Goal: Transaction & Acquisition: Purchase product/service

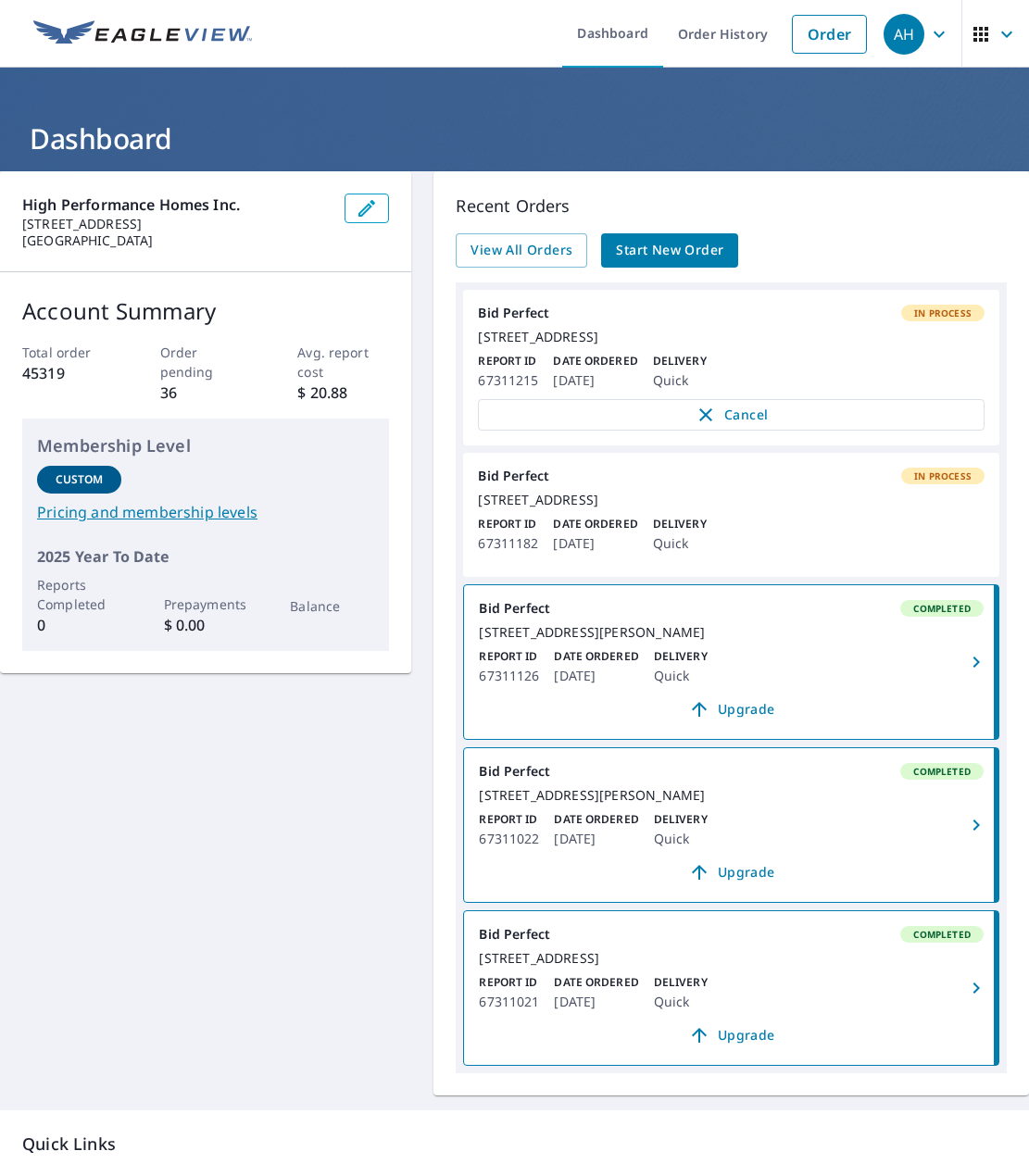
click at [220, 106] on header "Dashboard" at bounding box center [514, 120] width 1029 height 104
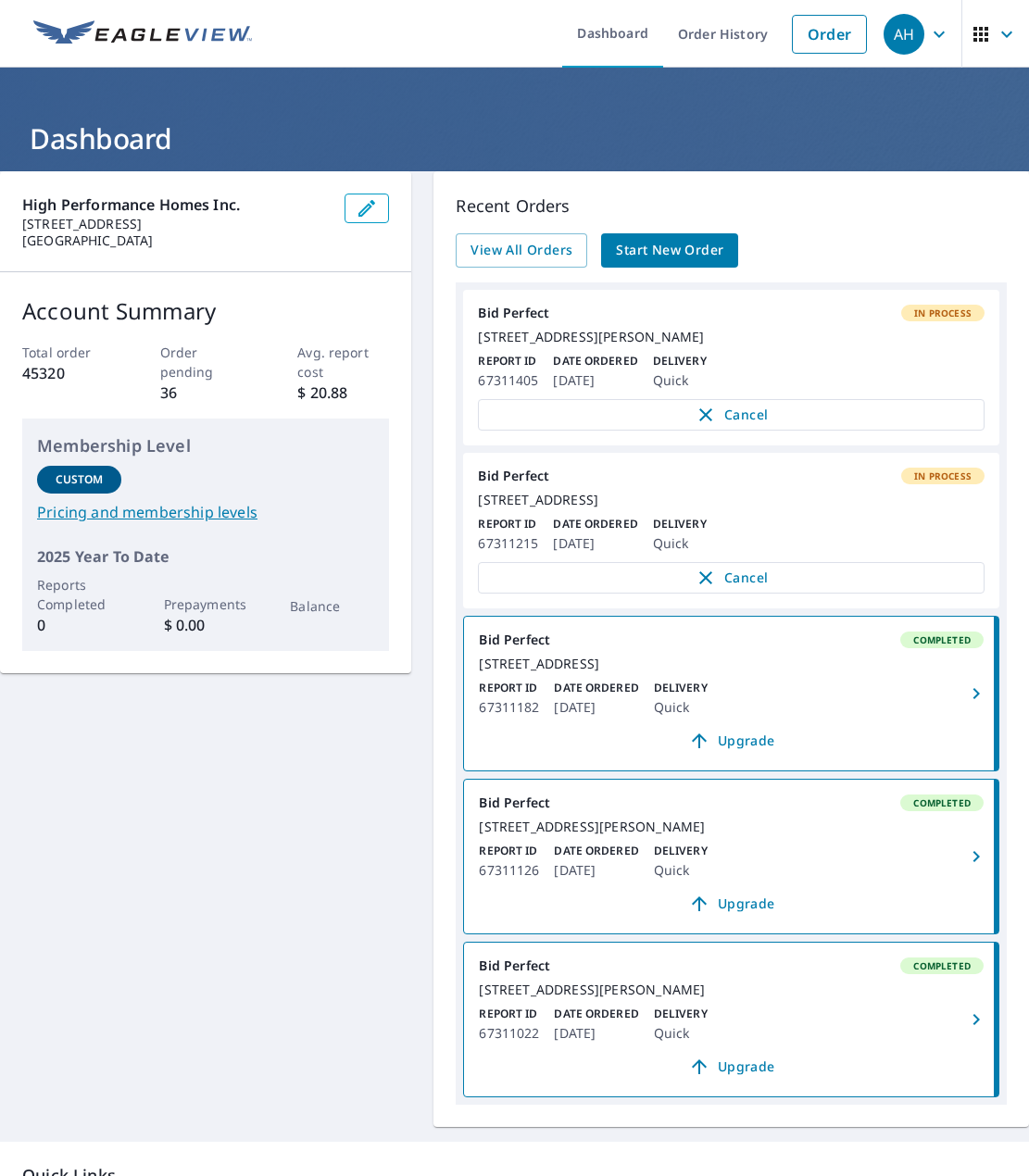
click at [323, 126] on h1 "Dashboard" at bounding box center [514, 138] width 985 height 38
click at [807, 55] on li "Order" at bounding box center [829, 34] width 94 height 68
click at [803, 46] on link "Order" at bounding box center [829, 34] width 75 height 39
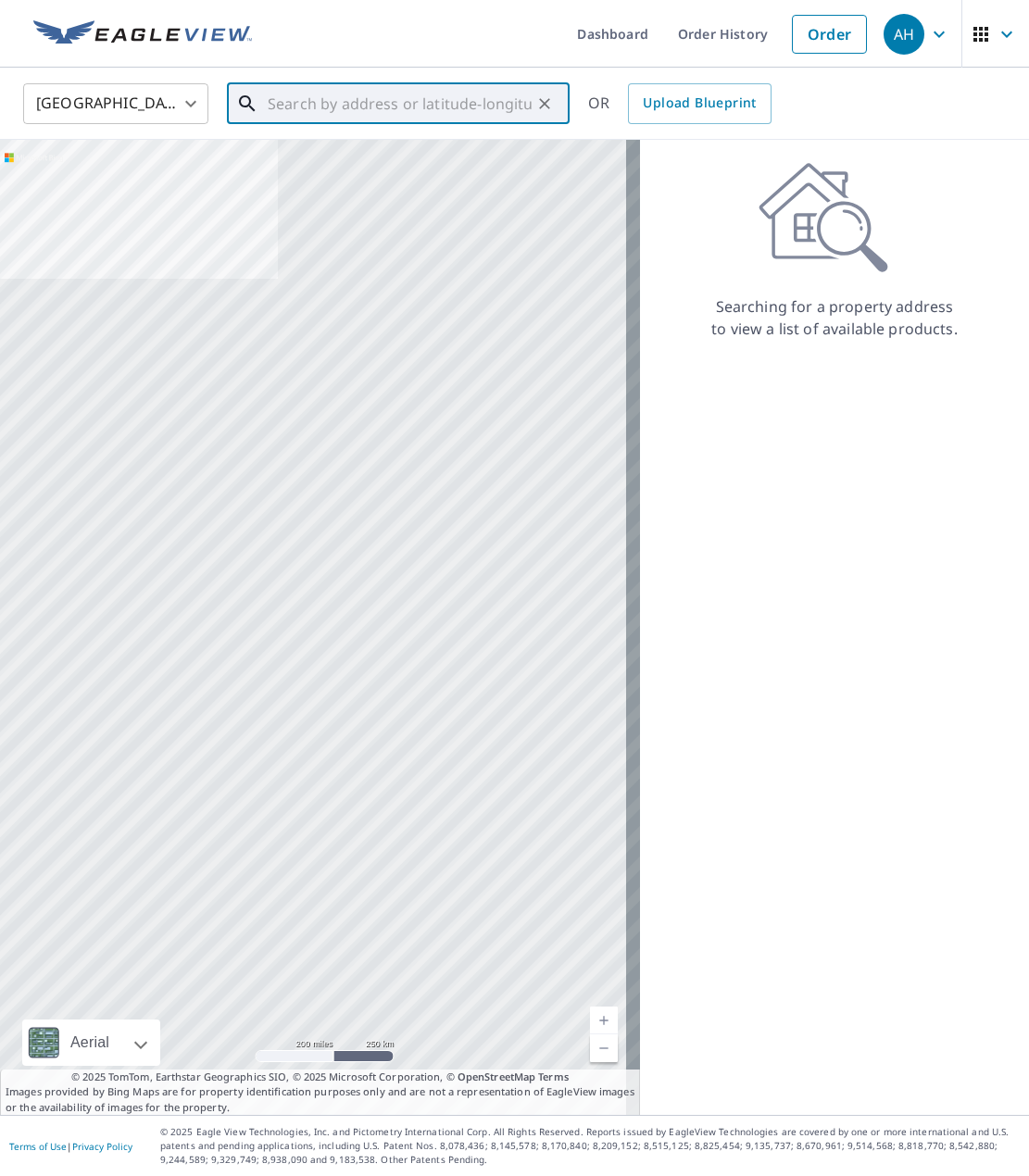
click at [393, 105] on input "text" at bounding box center [399, 103] width 264 height 52
paste input "223 se 52nd ave"
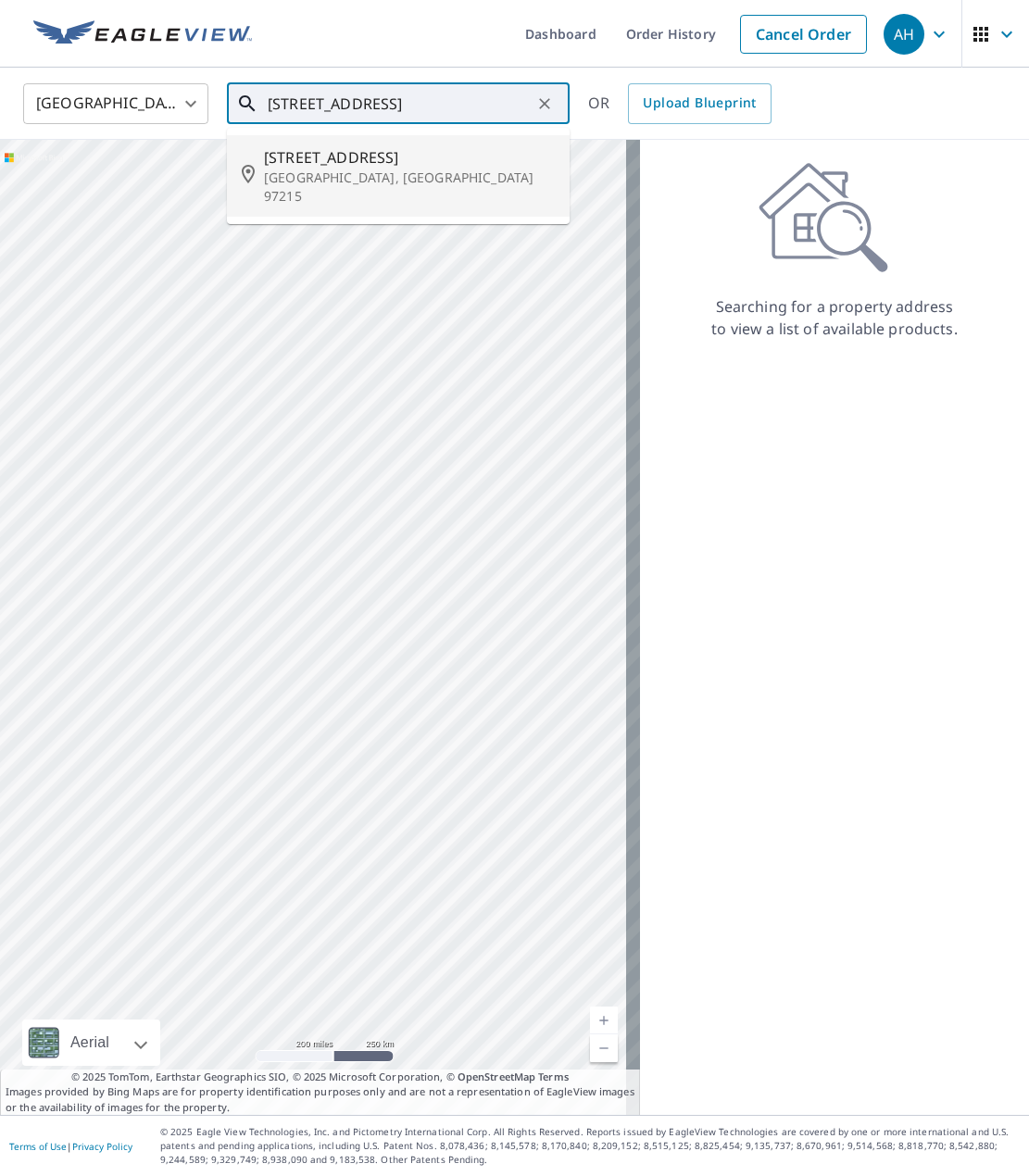
click at [350, 159] on span "223 Se 52nd Ave" at bounding box center [410, 158] width 291 height 23
type input "223 Se 52nd Ave Portland, OR 97215"
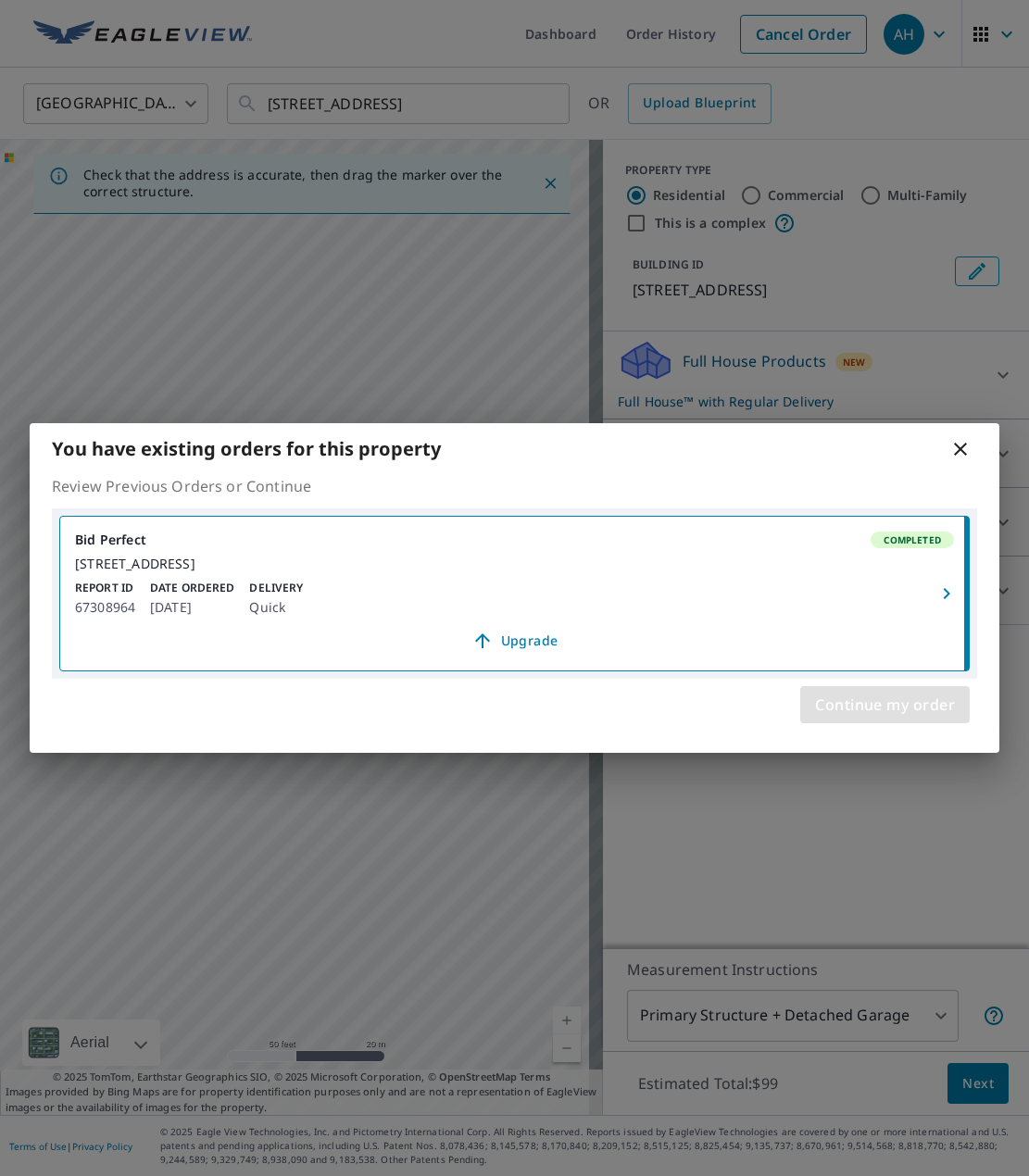
click at [879, 718] on span "Continue my order" at bounding box center [885, 704] width 140 height 26
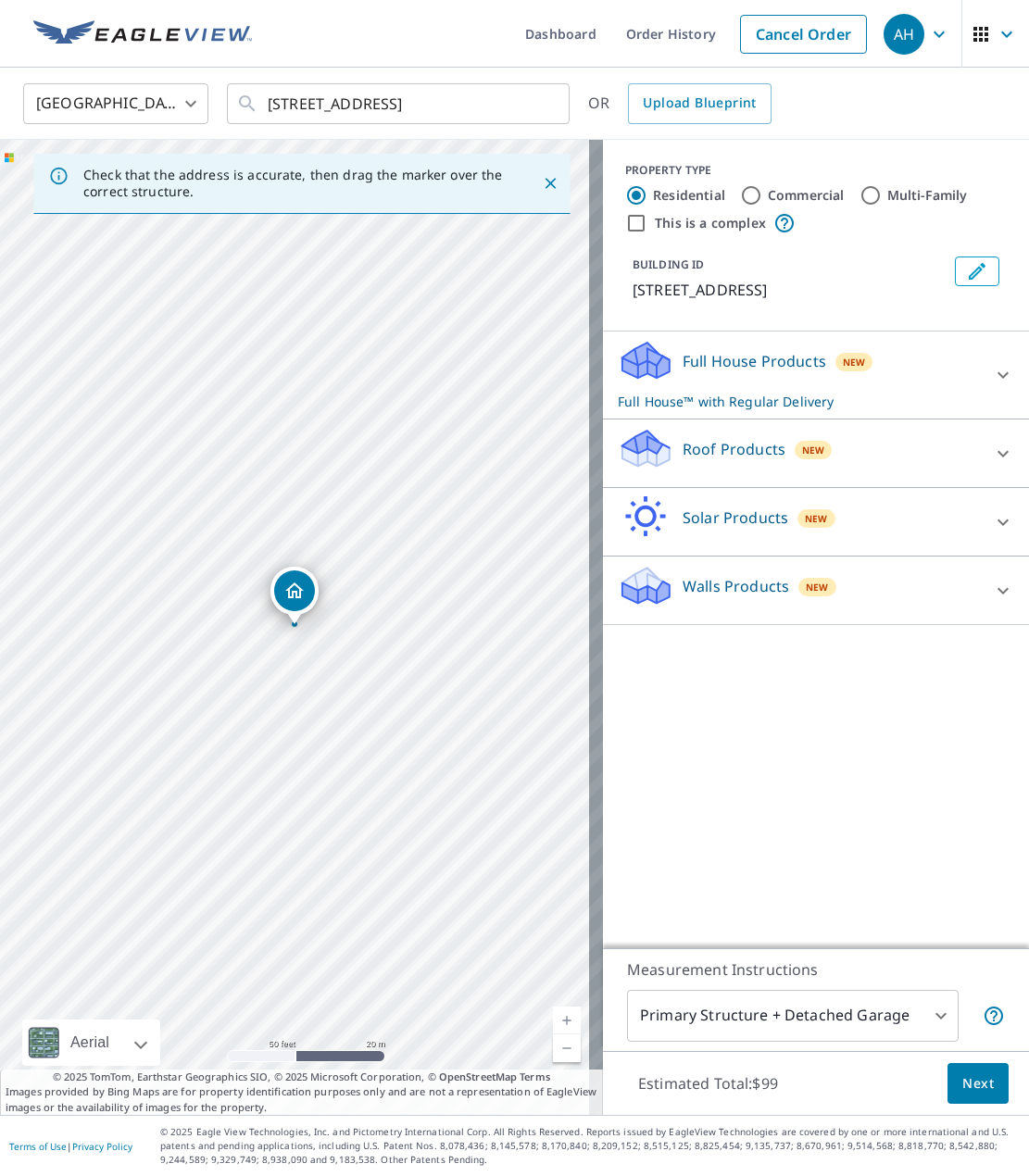
click at [298, 592] on icon "Dropped pin, building 1, Residential property, 223 SE 52nd Ave Portland, OR 972…" at bounding box center [295, 591] width 23 height 23
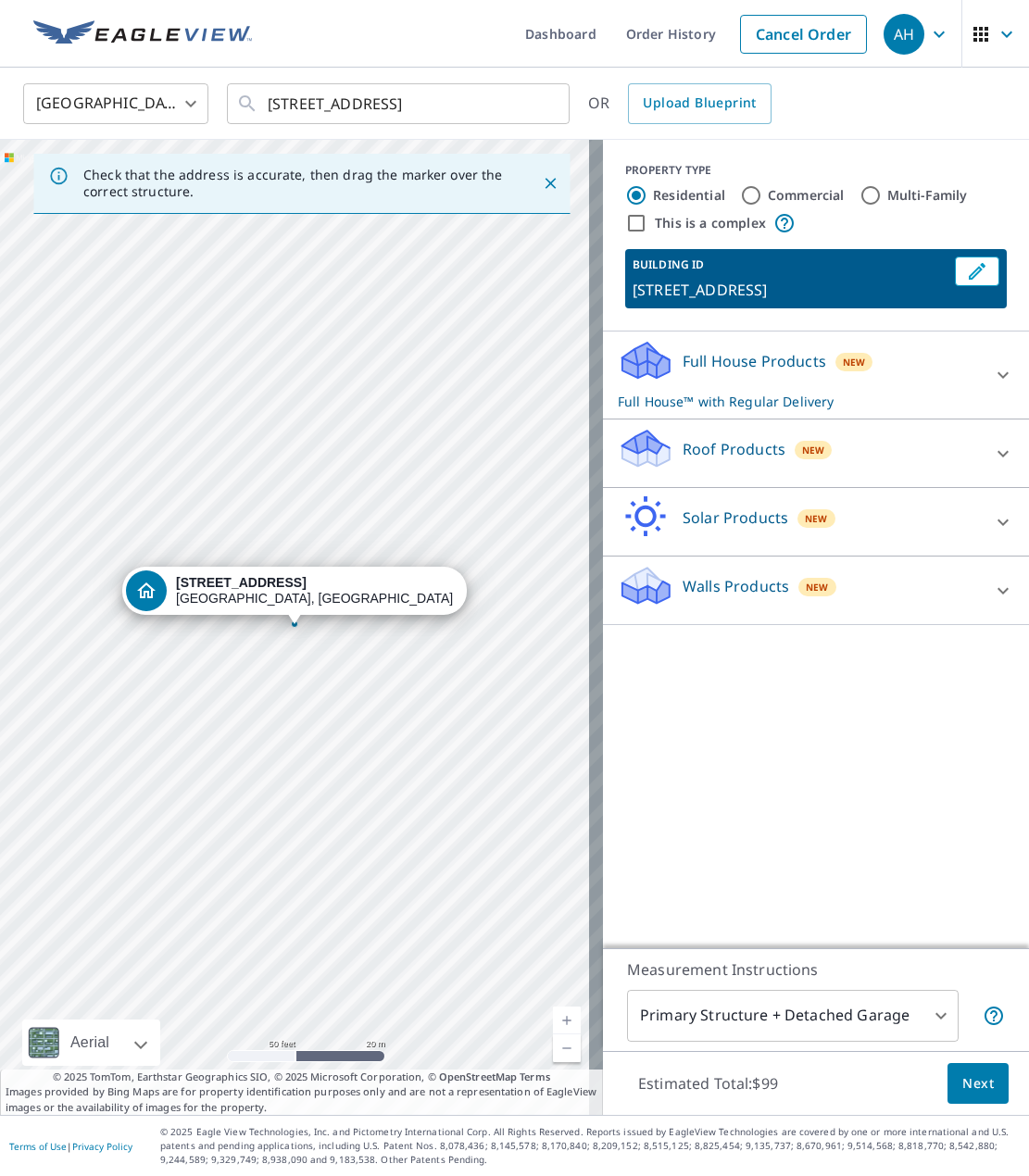
click at [770, 428] on div "Roof Products New" at bounding box center [799, 454] width 363 height 53
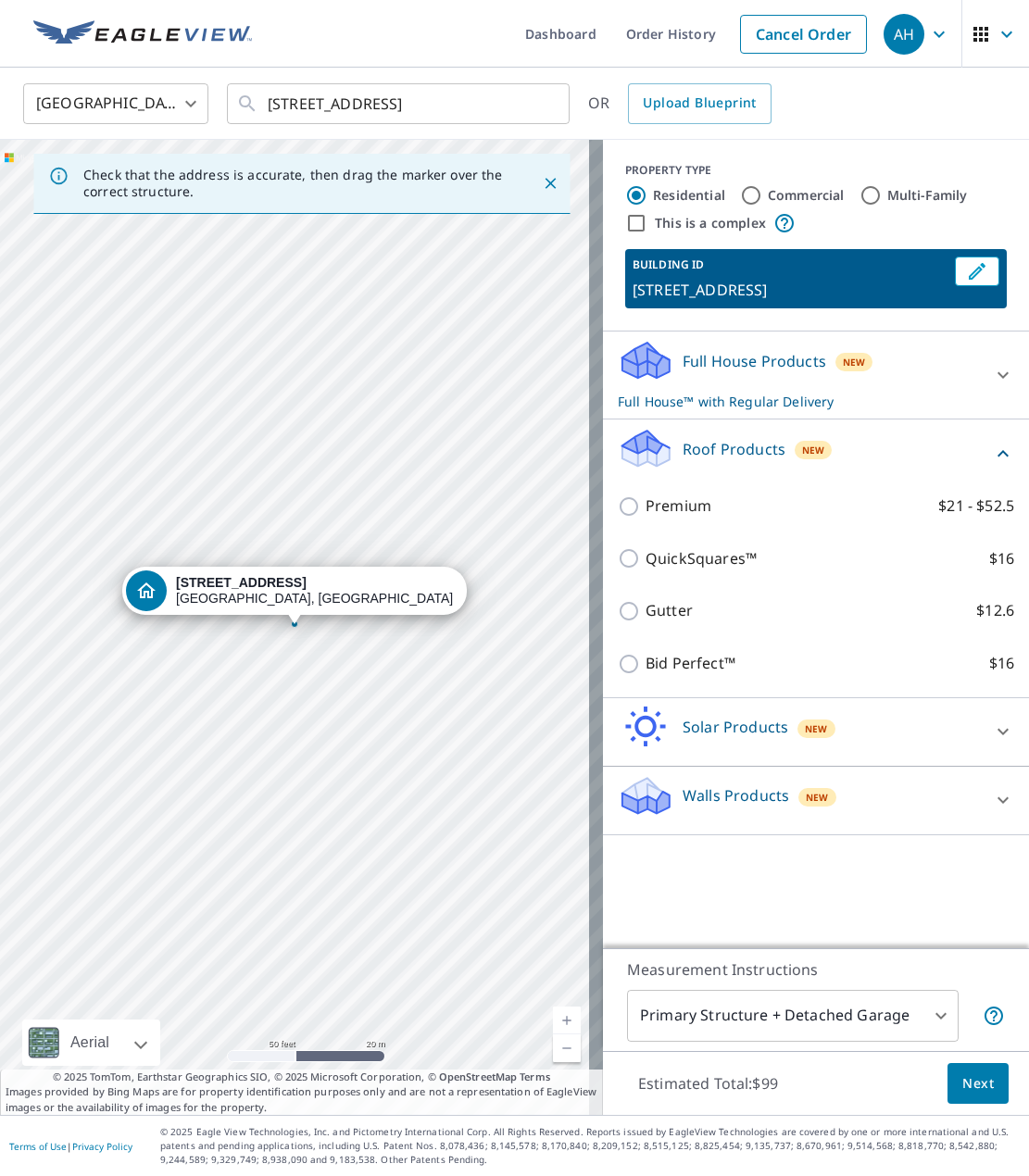
click at [667, 493] on div "Premium $21 - $52.5" at bounding box center [815, 506] width 396 height 53
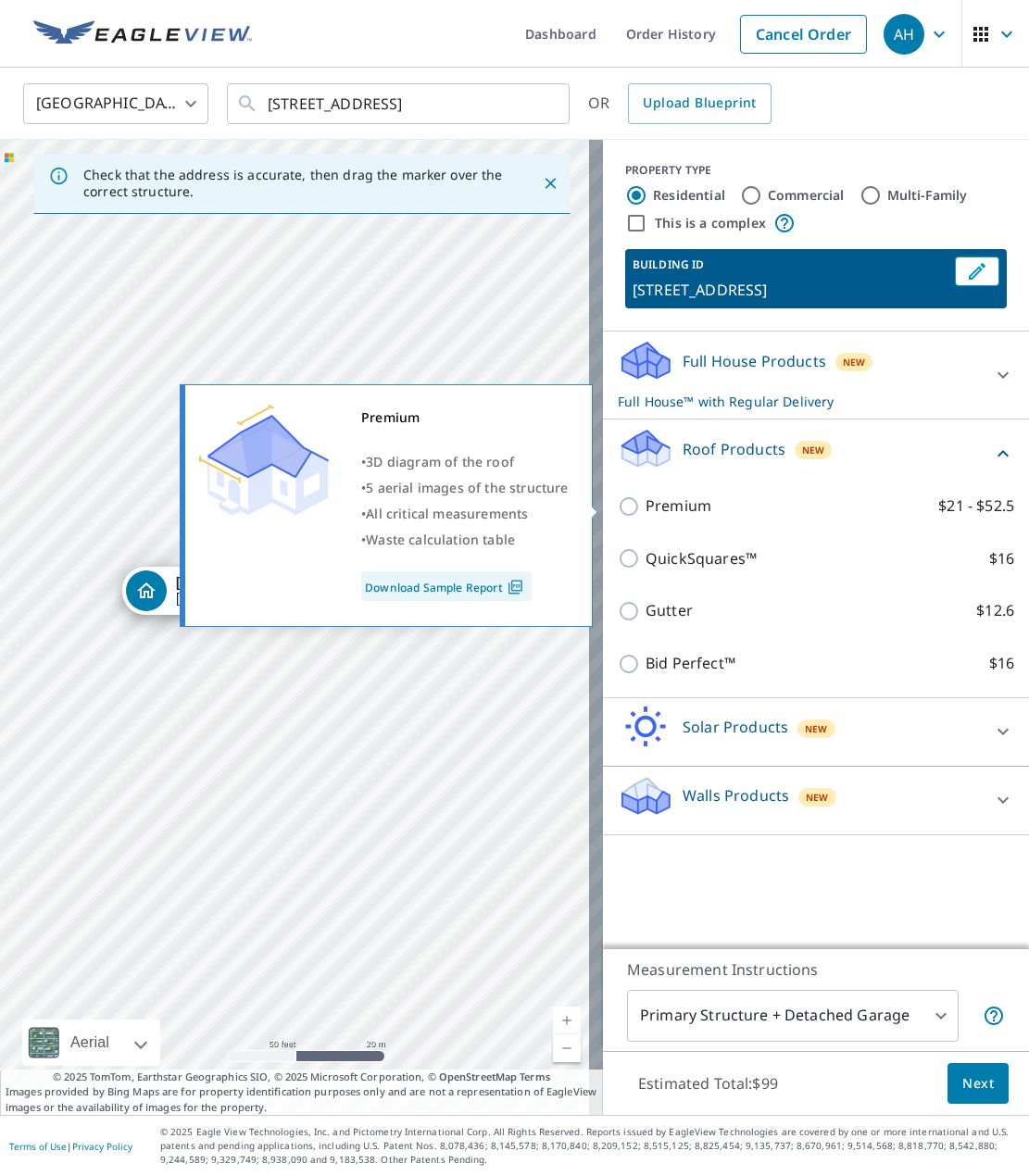
click at [662, 505] on p "Premium" at bounding box center [679, 506] width 66 height 23
click at [646, 505] on input "Premium $21 - $52.5" at bounding box center [631, 507] width 27 height 23
checkbox input "true"
checkbox input "false"
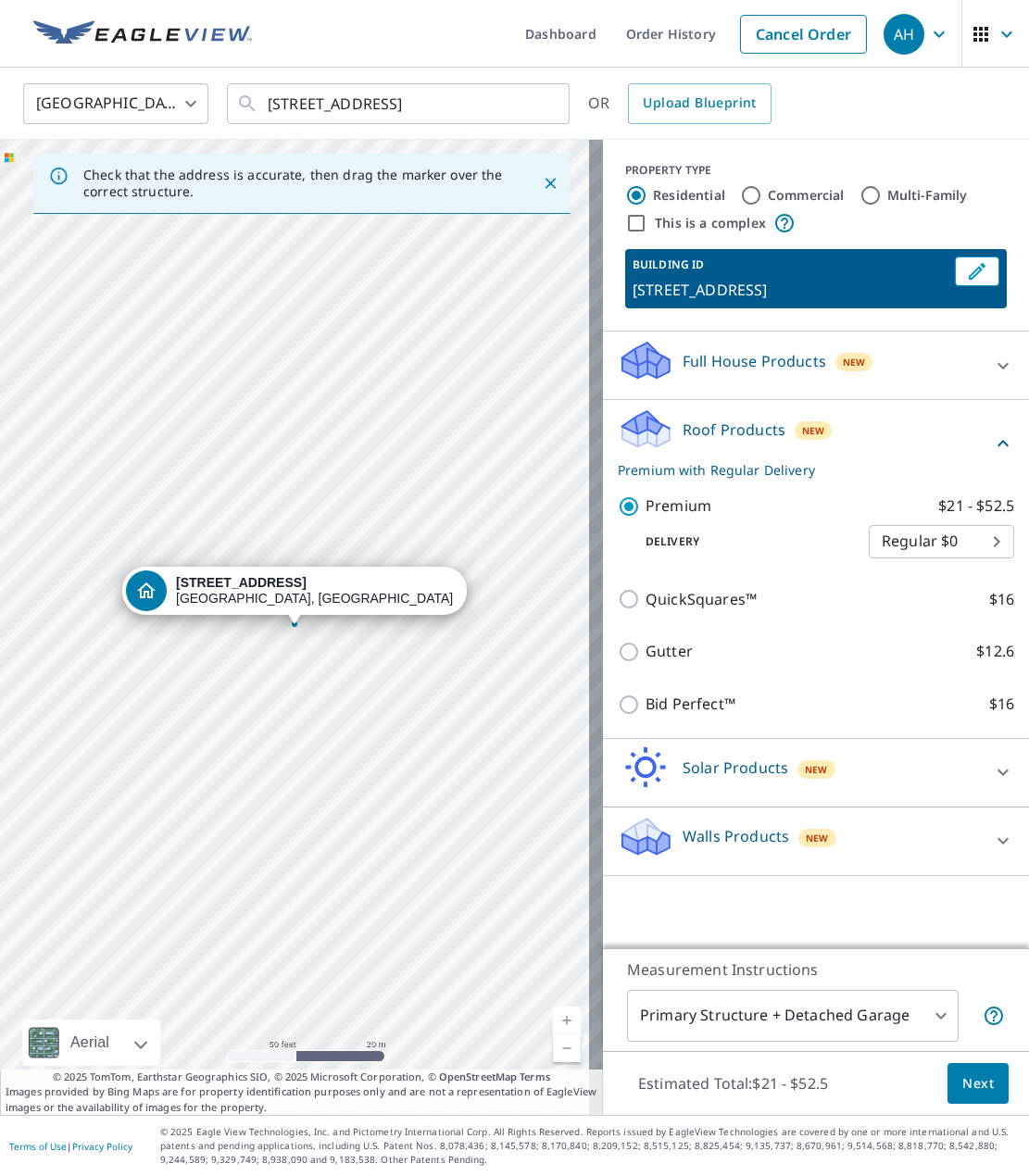
click at [910, 545] on body "AH AH Dashboard Order History Cancel Order AH United States US ​ 223 Se 52nd Av…" at bounding box center [514, 588] width 1029 height 1176
click at [901, 605] on li "3 Hour $31.5" at bounding box center [928, 608] width 146 height 33
type input "7"
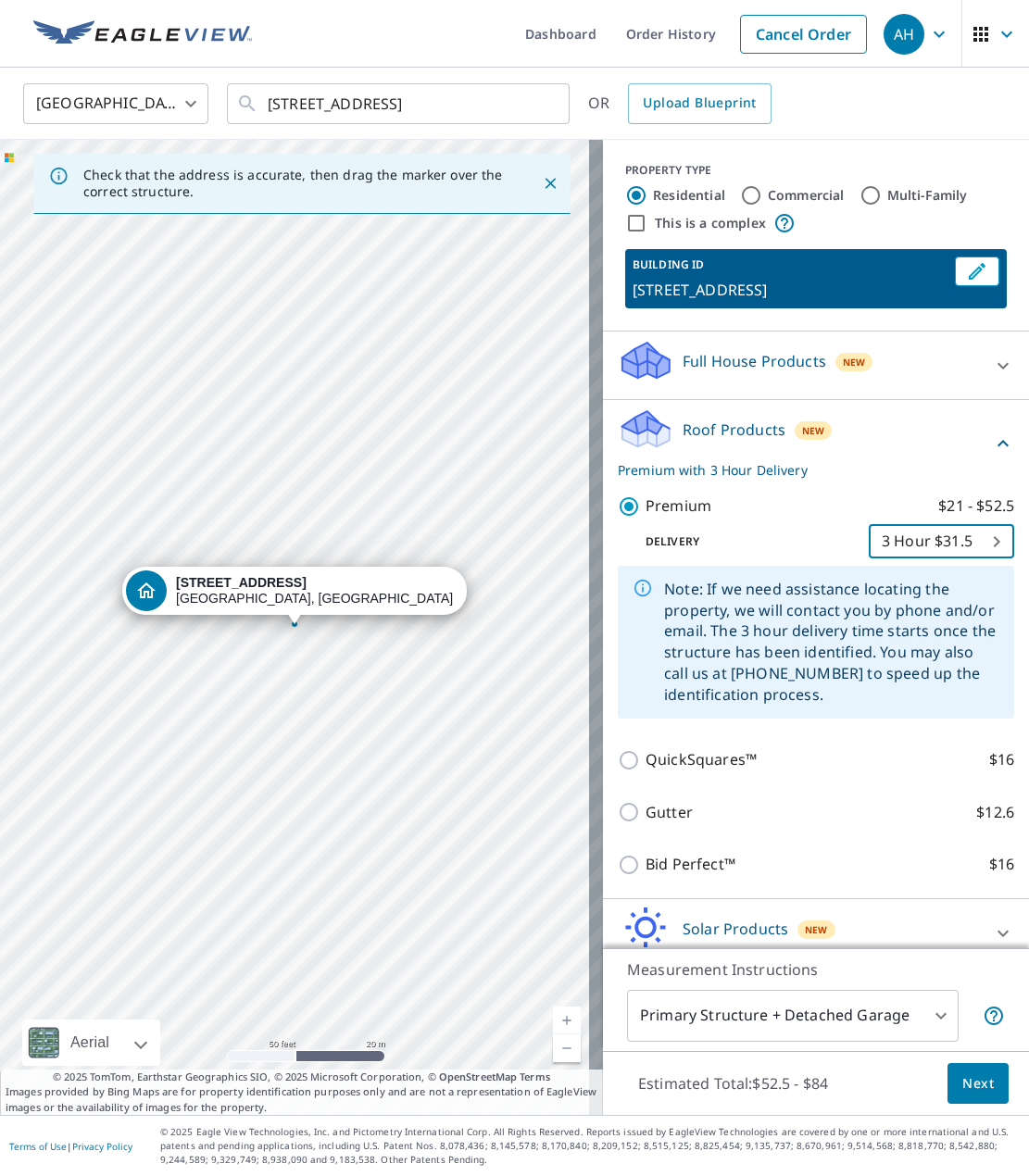
click at [948, 1070] on button "Next" at bounding box center [978, 1084] width 61 height 42
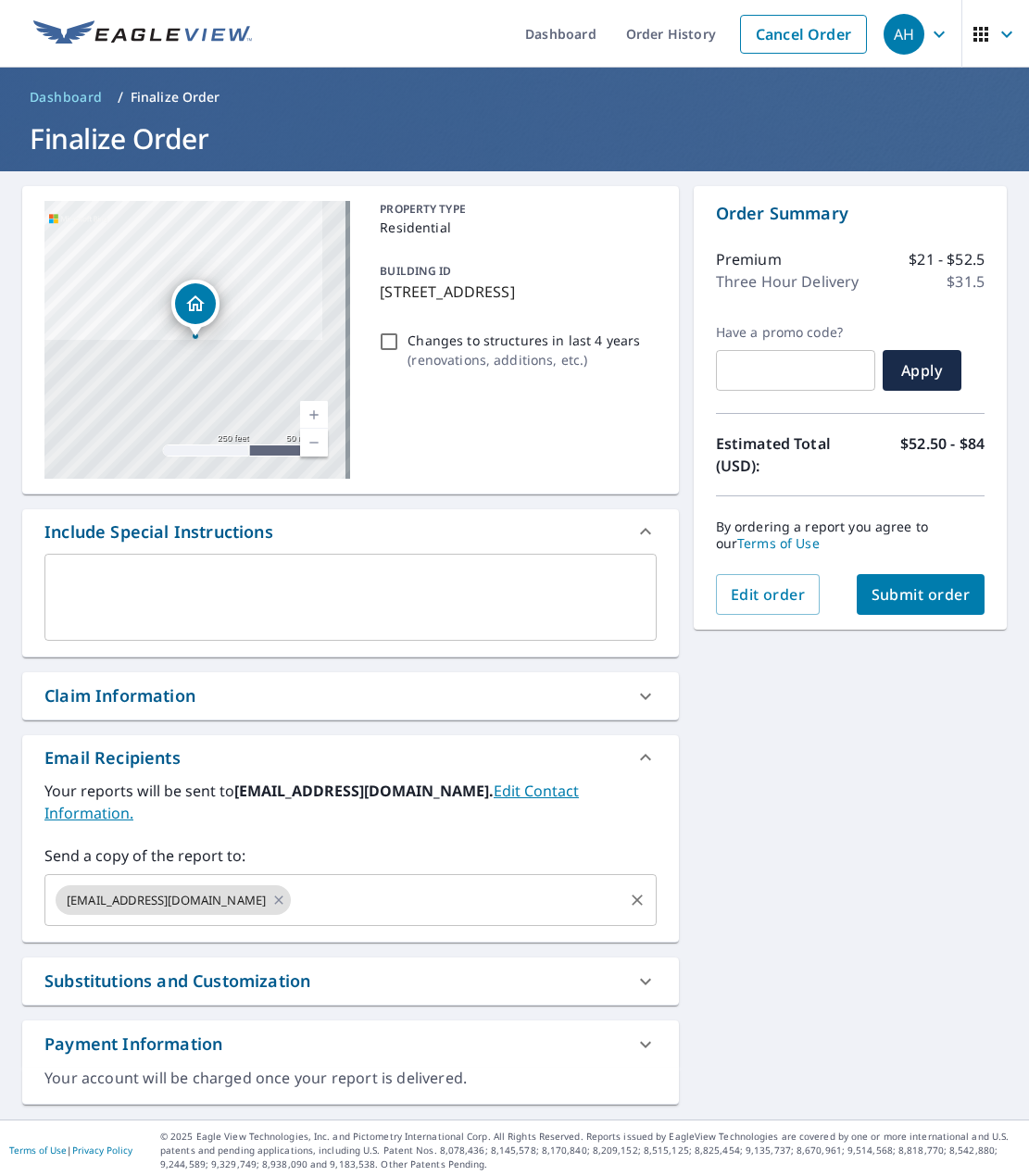
click at [294, 883] on input "text" at bounding box center [457, 900] width 326 height 35
paste input "scott.b@hphusa.com"
type input "scott.b@hphusa.com"
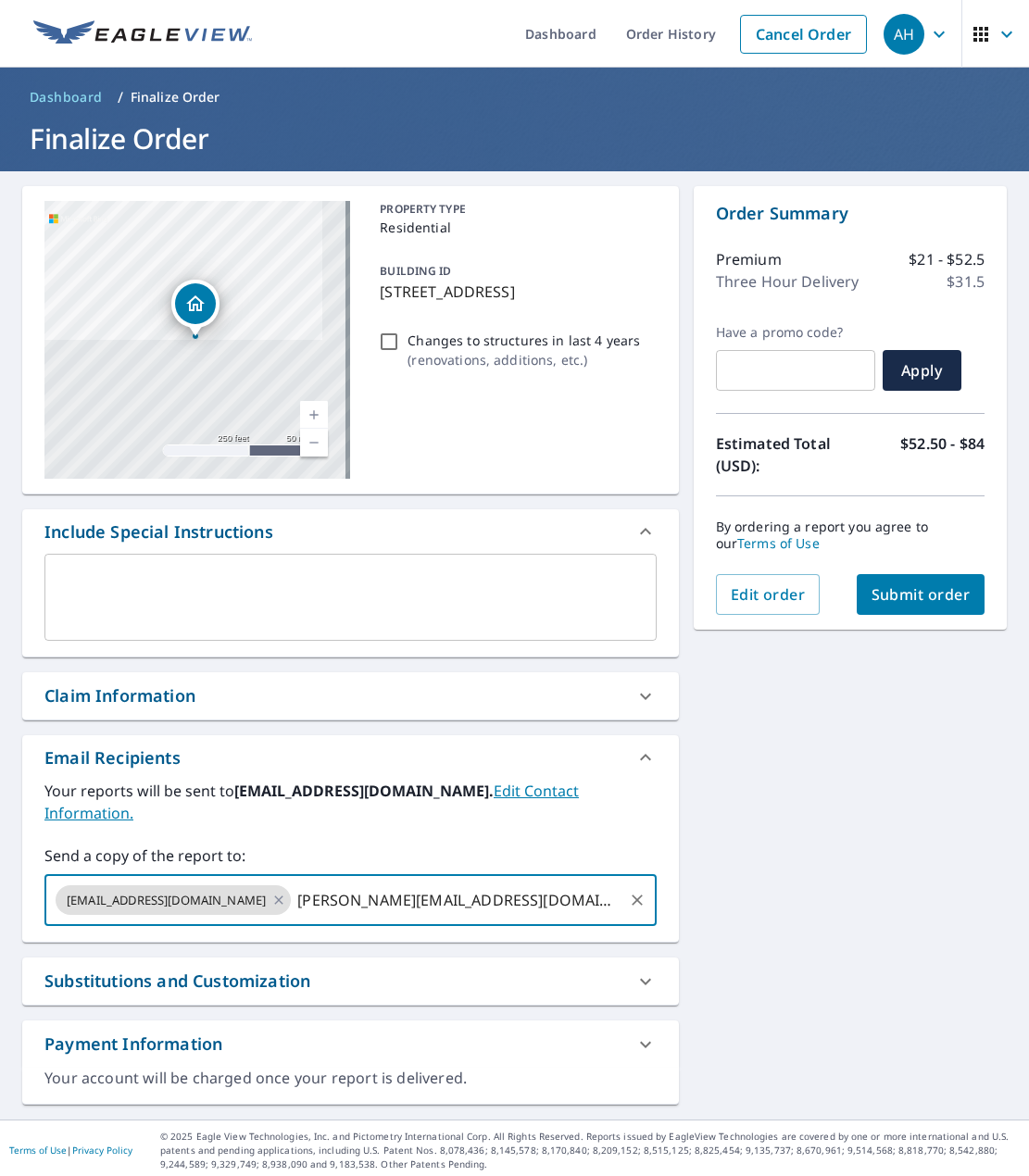
checkbox input "true"
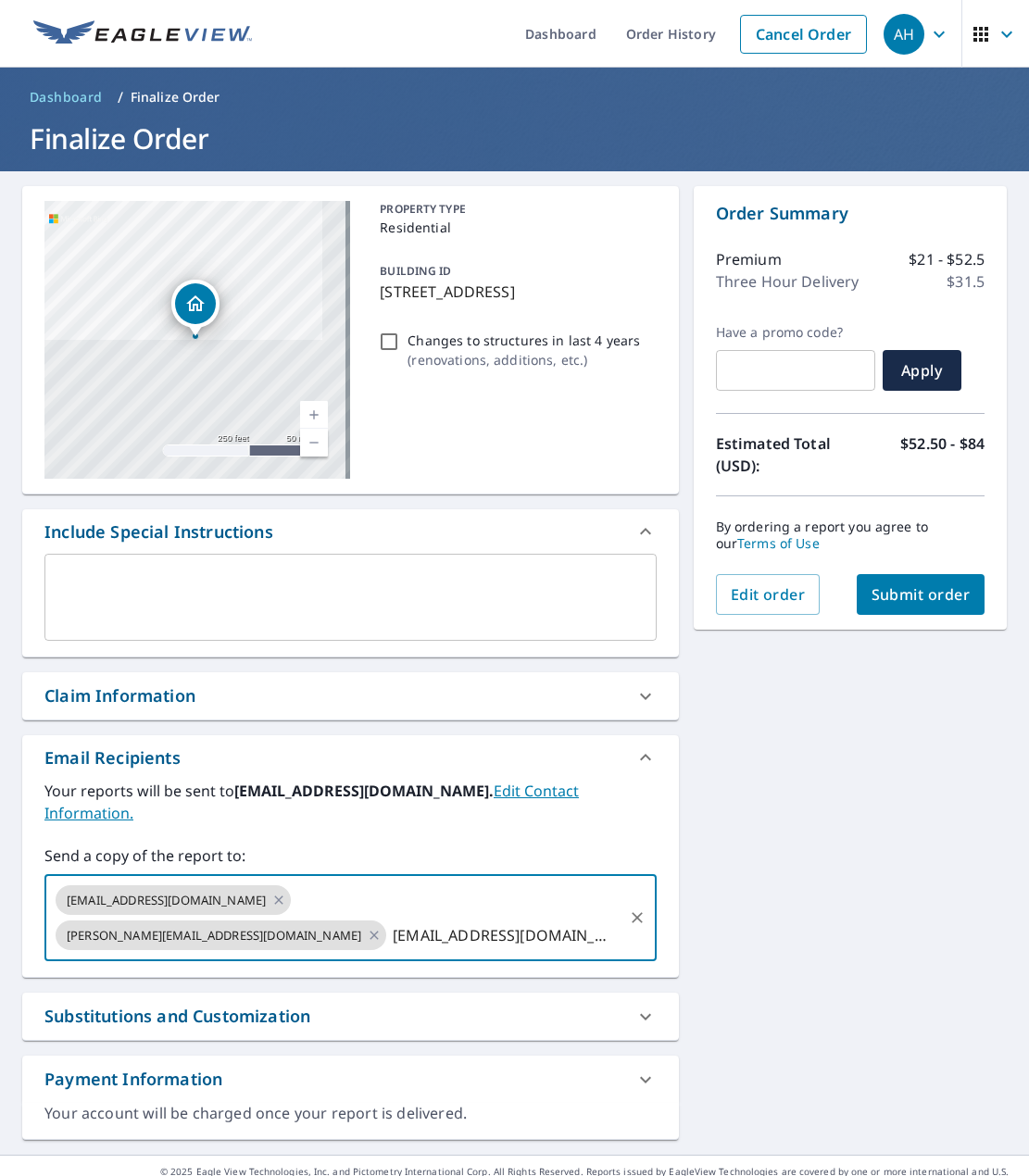
type input "sales@hphusa.com"
click at [727, 848] on div "223 SE 52nd Ave Portland, OR 97215 Aerial Road A standard road map Aerial A det…" at bounding box center [514, 663] width 1029 height 983
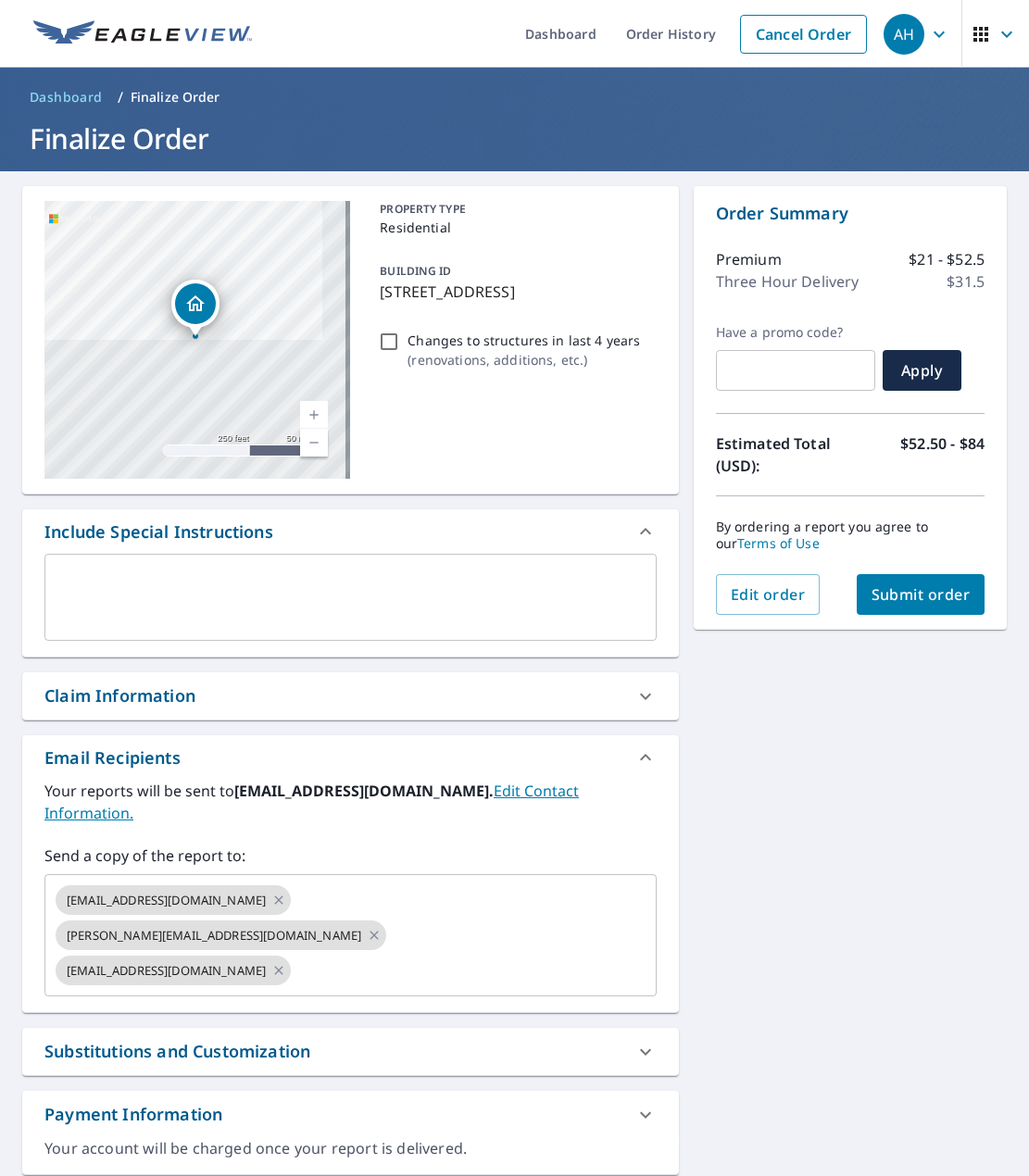
click at [886, 605] on button "Submit order" at bounding box center [921, 594] width 129 height 41
checkbox input "true"
